Goal: Transaction & Acquisition: Subscribe to service/newsletter

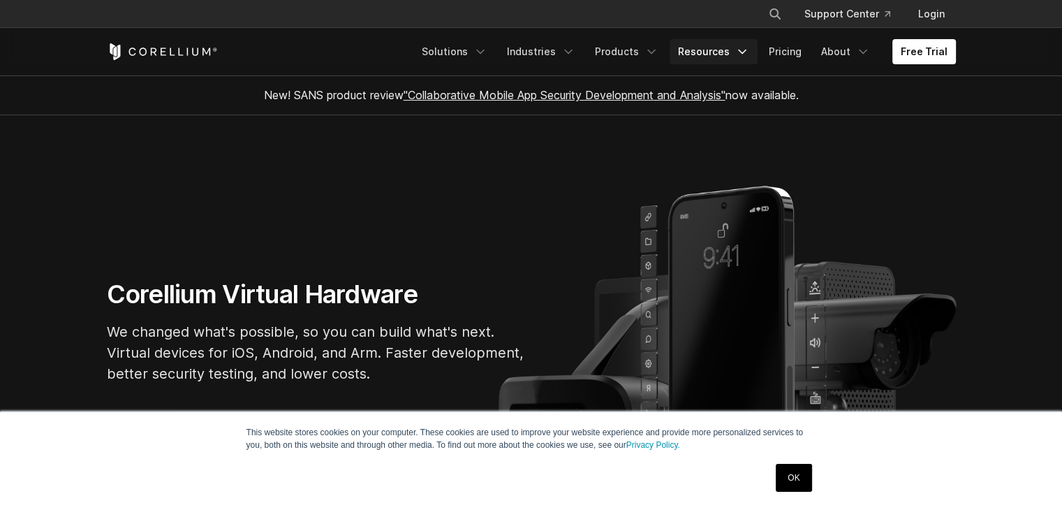
click at [749, 45] on icon "Navigation Menu" at bounding box center [742, 52] width 14 height 14
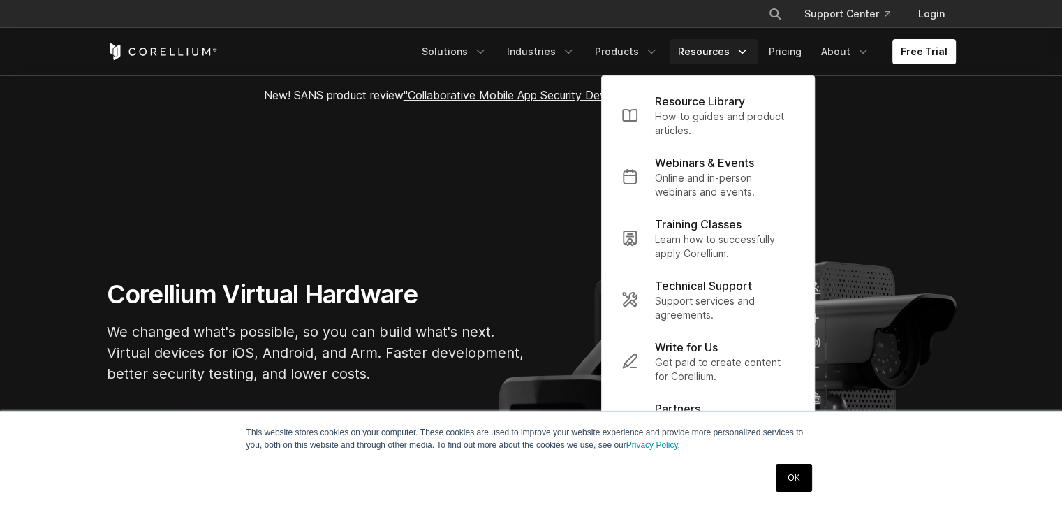
click at [749, 48] on icon "Navigation Menu" at bounding box center [742, 52] width 14 height 14
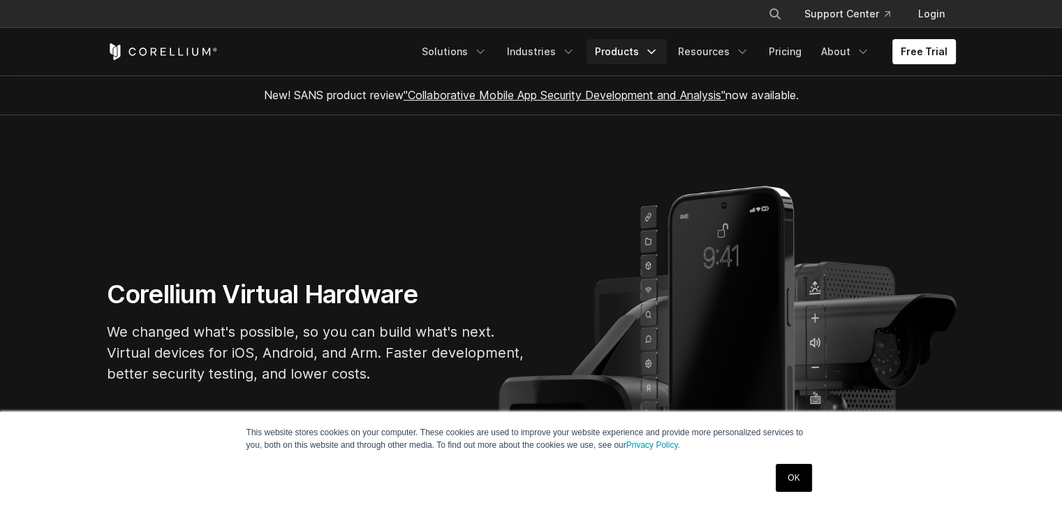
click at [656, 46] on icon "Navigation Menu" at bounding box center [651, 52] width 14 height 14
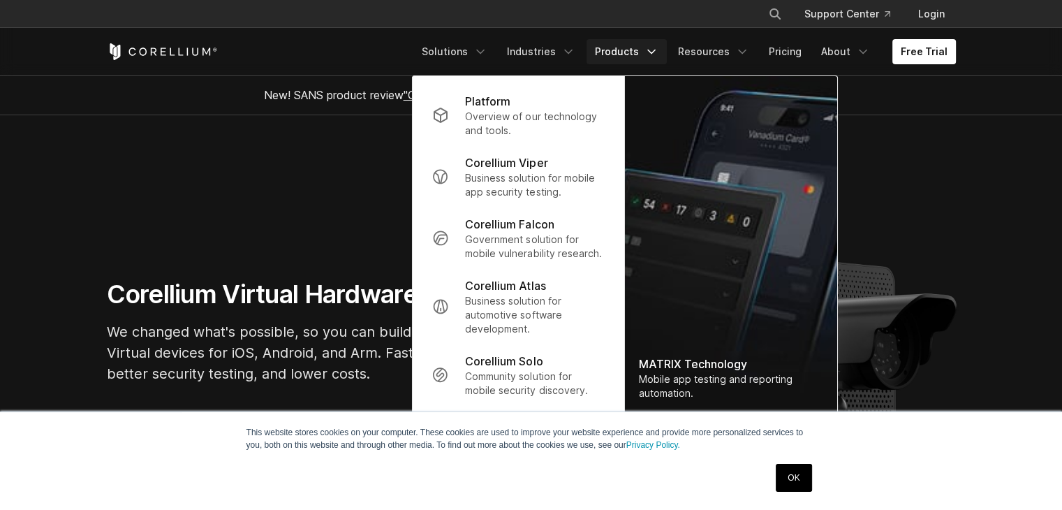
click at [656, 46] on icon "Navigation Menu" at bounding box center [651, 52] width 14 height 14
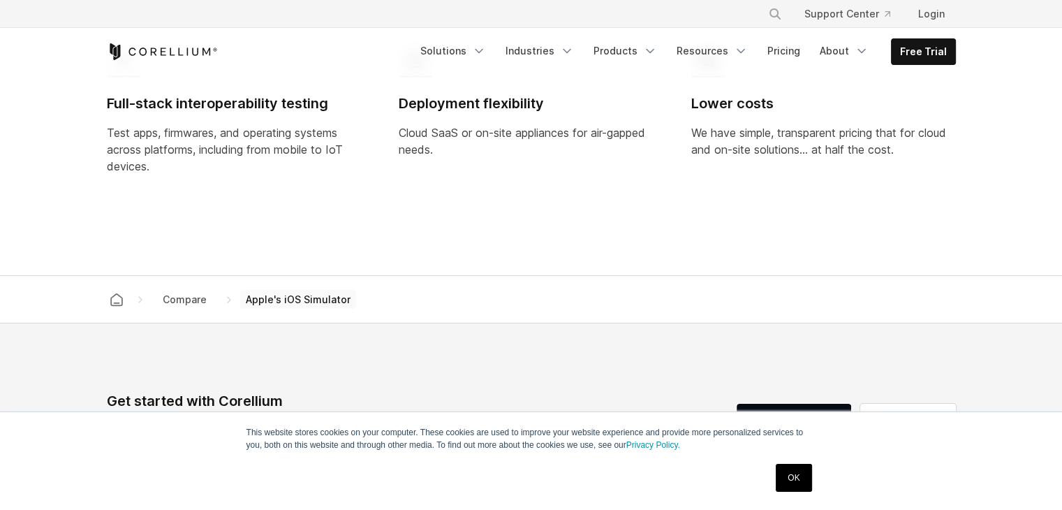
scroll to position [1137, 0]
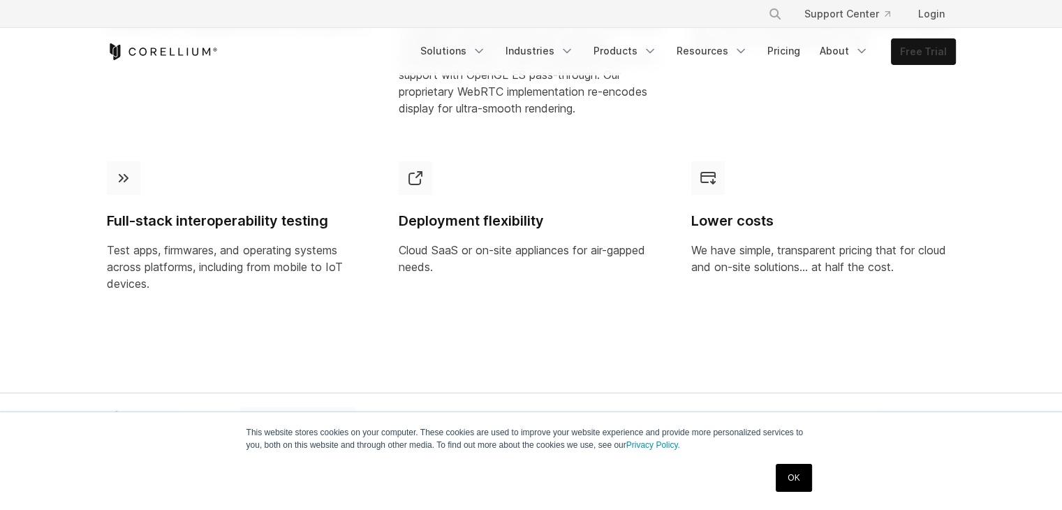
click at [913, 50] on link "Free Trial" at bounding box center [924, 51] width 64 height 25
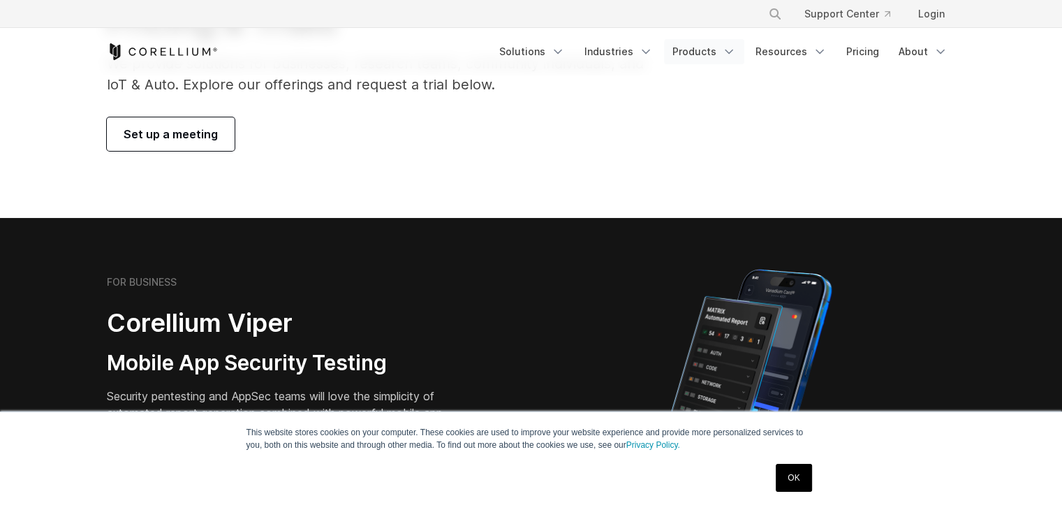
scroll to position [140, 0]
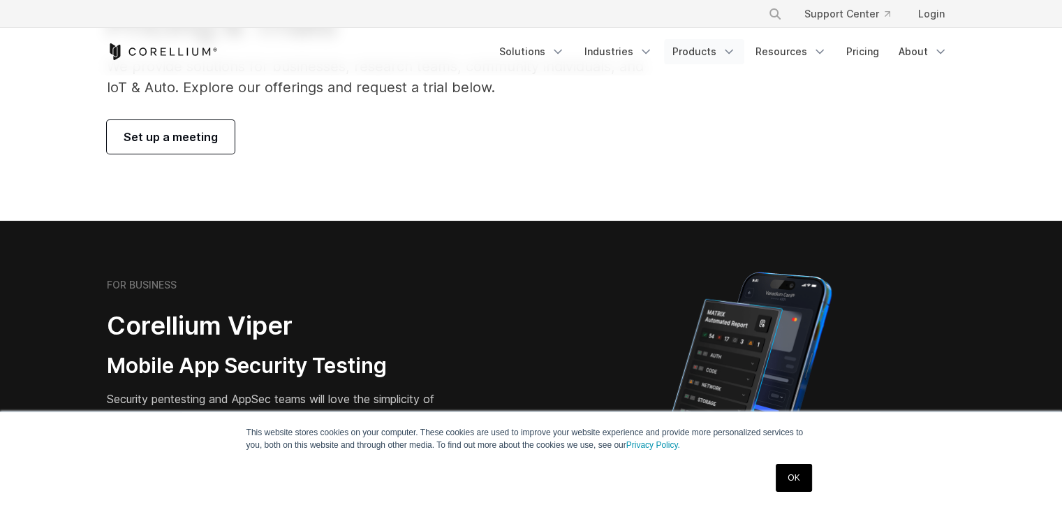
click at [727, 52] on icon "Navigation Menu" at bounding box center [729, 52] width 14 height 14
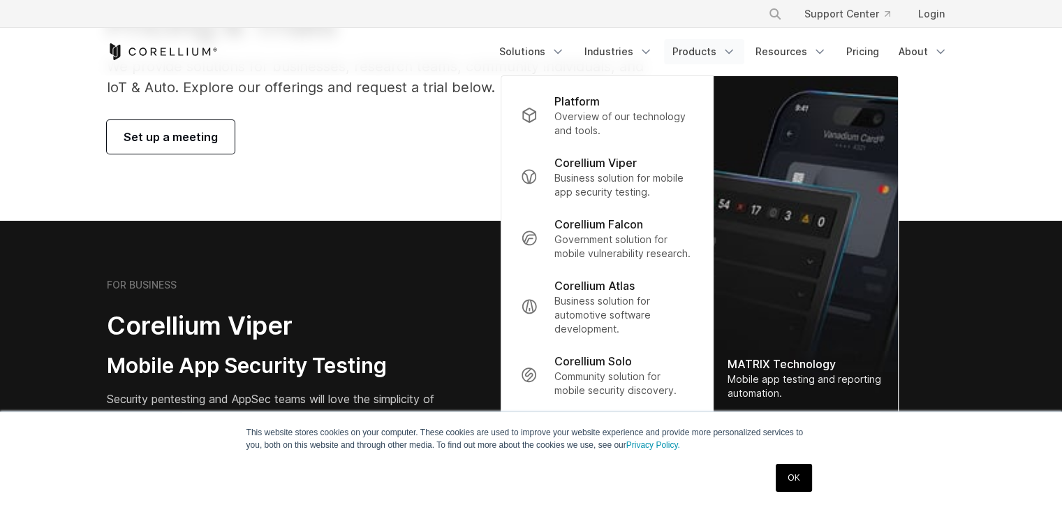
click at [727, 52] on icon "Navigation Menu" at bounding box center [729, 52] width 14 height 14
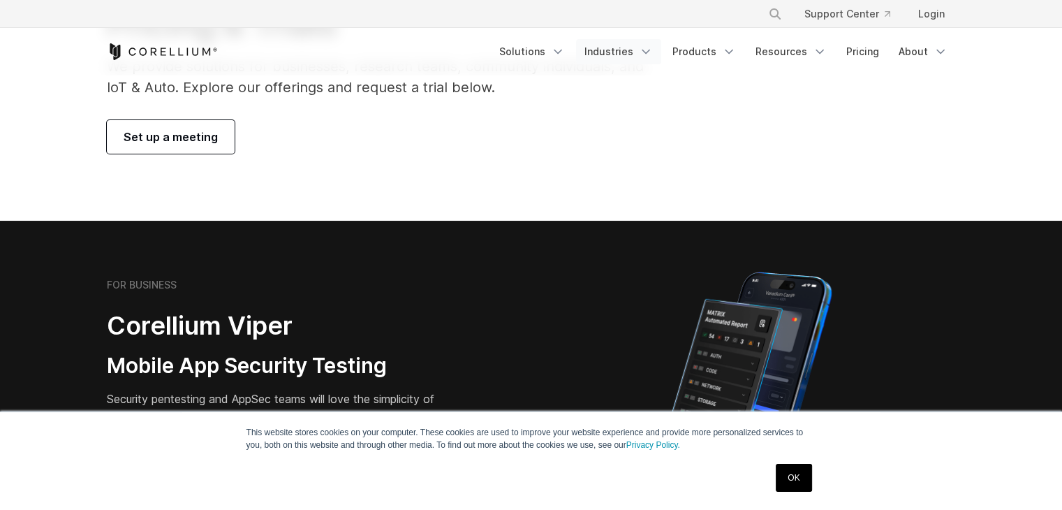
click at [644, 48] on link "Industries" at bounding box center [618, 51] width 85 height 25
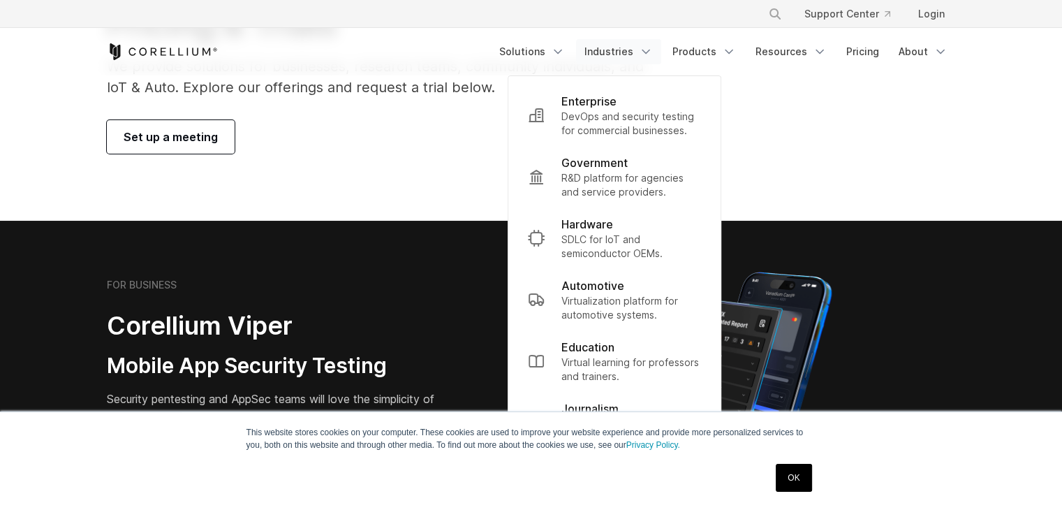
click at [644, 48] on link "Industries" at bounding box center [618, 51] width 85 height 25
